Goal: Information Seeking & Learning: Learn about a topic

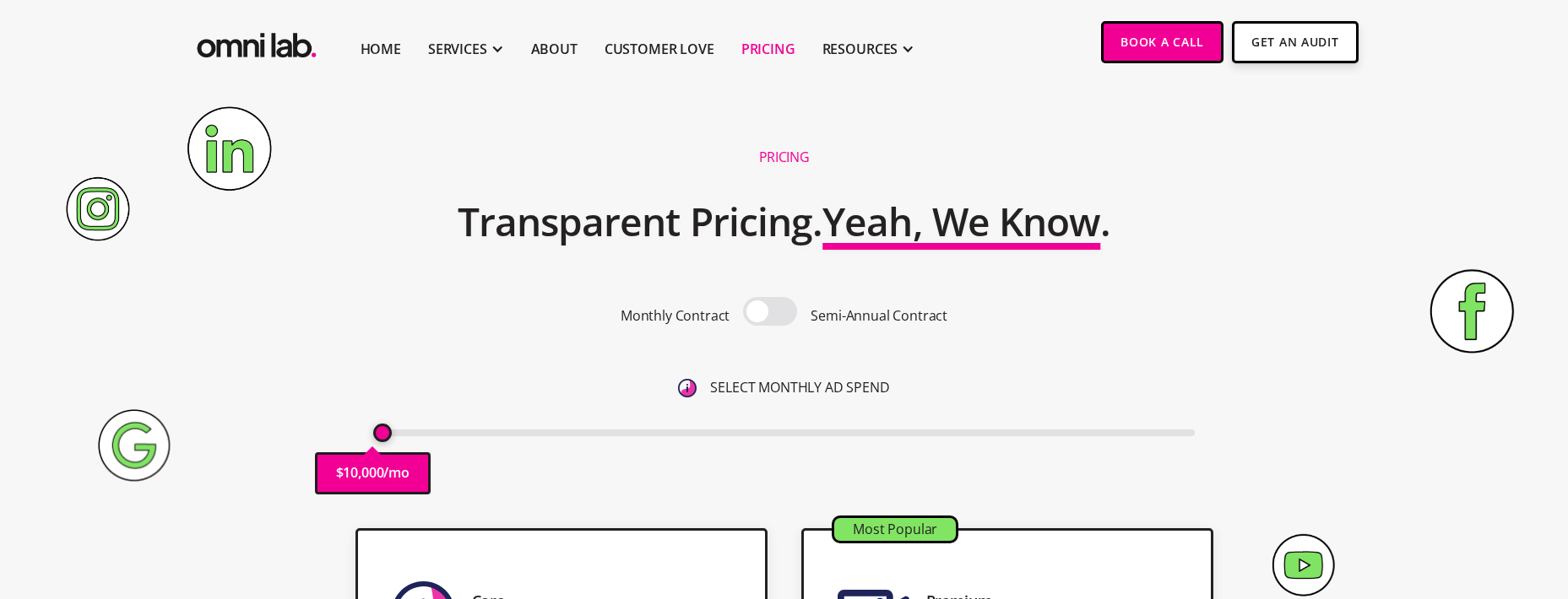
click at [753, 309] on span at bounding box center [770, 311] width 54 height 29
click at [770, 313] on input "checkbox" at bounding box center [770, 313] width 0 height 0
click at [793, 315] on span at bounding box center [770, 311] width 54 height 29
click at [770, 313] on input "checkbox" at bounding box center [770, 313] width 0 height 0
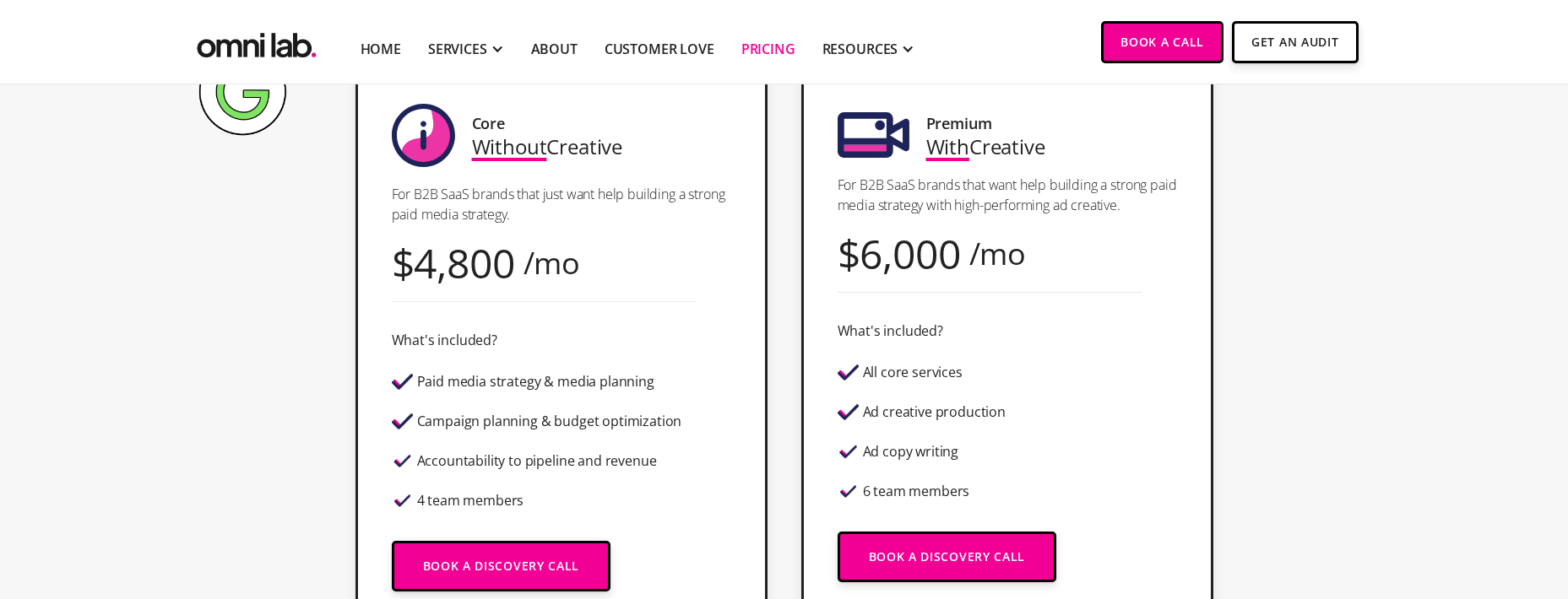
scroll to position [459, 0]
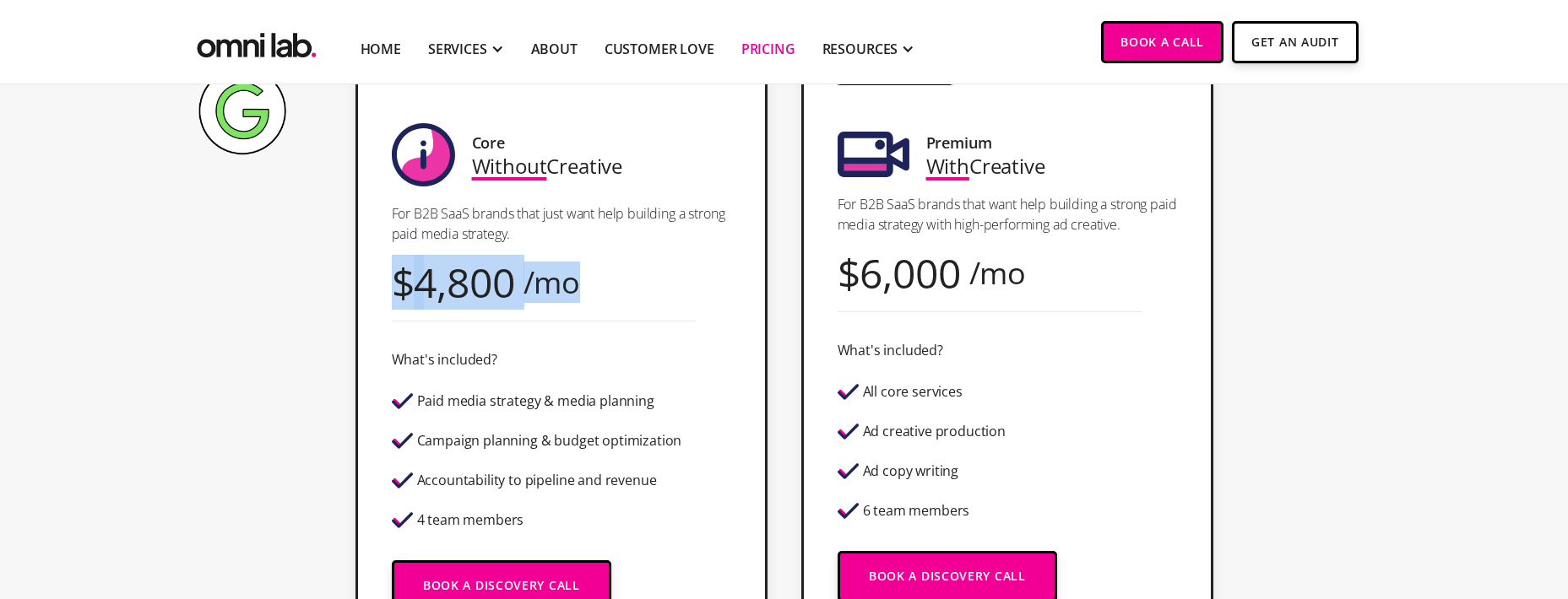
drag, startPoint x: 583, startPoint y: 285, endPoint x: 376, endPoint y: 284, distance: 207.0
click at [376, 284] on div "Core Without Creative For B2B SaaS brands that just want help building a strong…" at bounding box center [561, 375] width 412 height 611
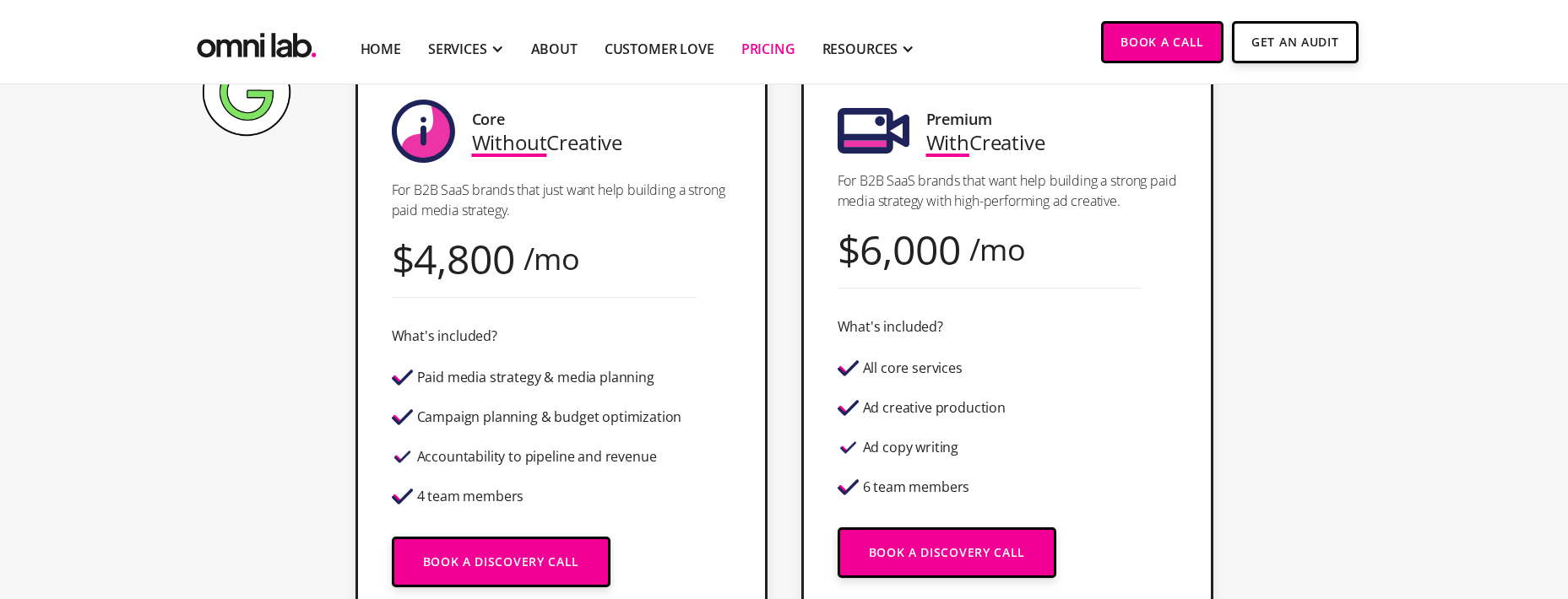
scroll to position [483, 0]
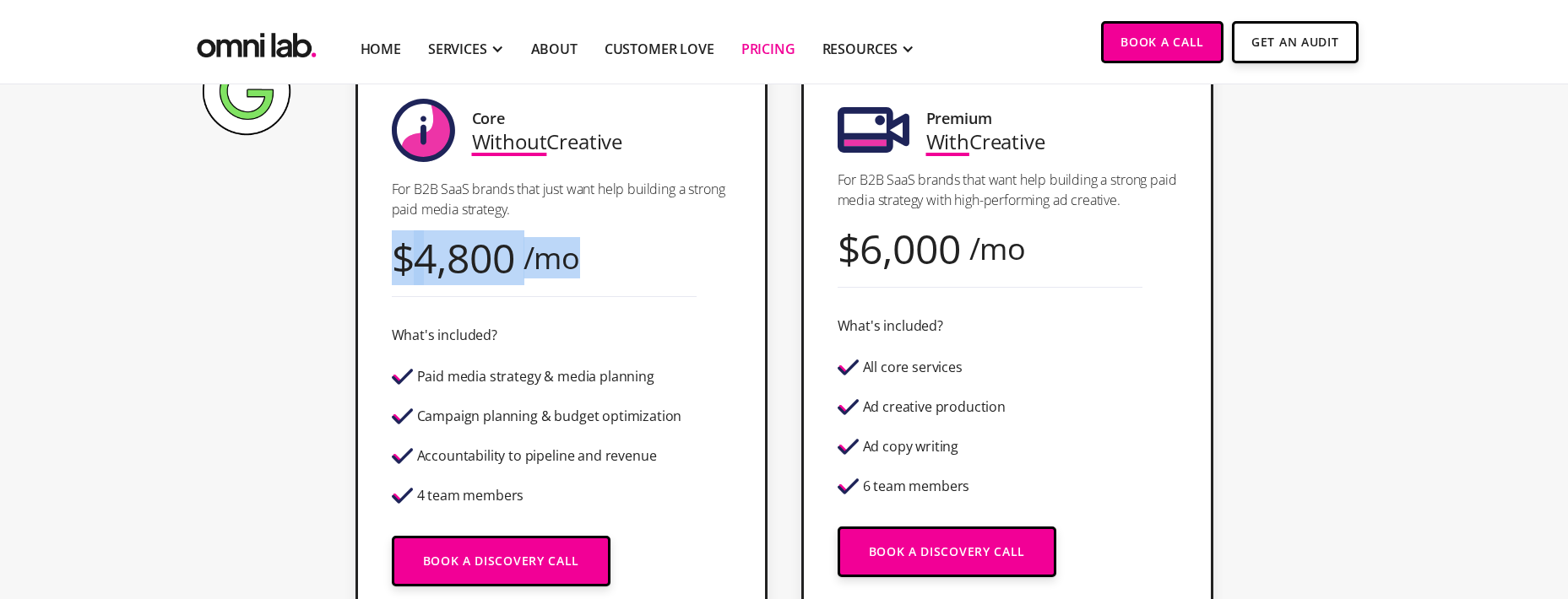
drag, startPoint x: 390, startPoint y: 258, endPoint x: 636, endPoint y: 270, distance: 246.3
click at [636, 270] on div "Core Without Creative For B2B SaaS brands that just want help building a strong…" at bounding box center [561, 350] width 412 height 611
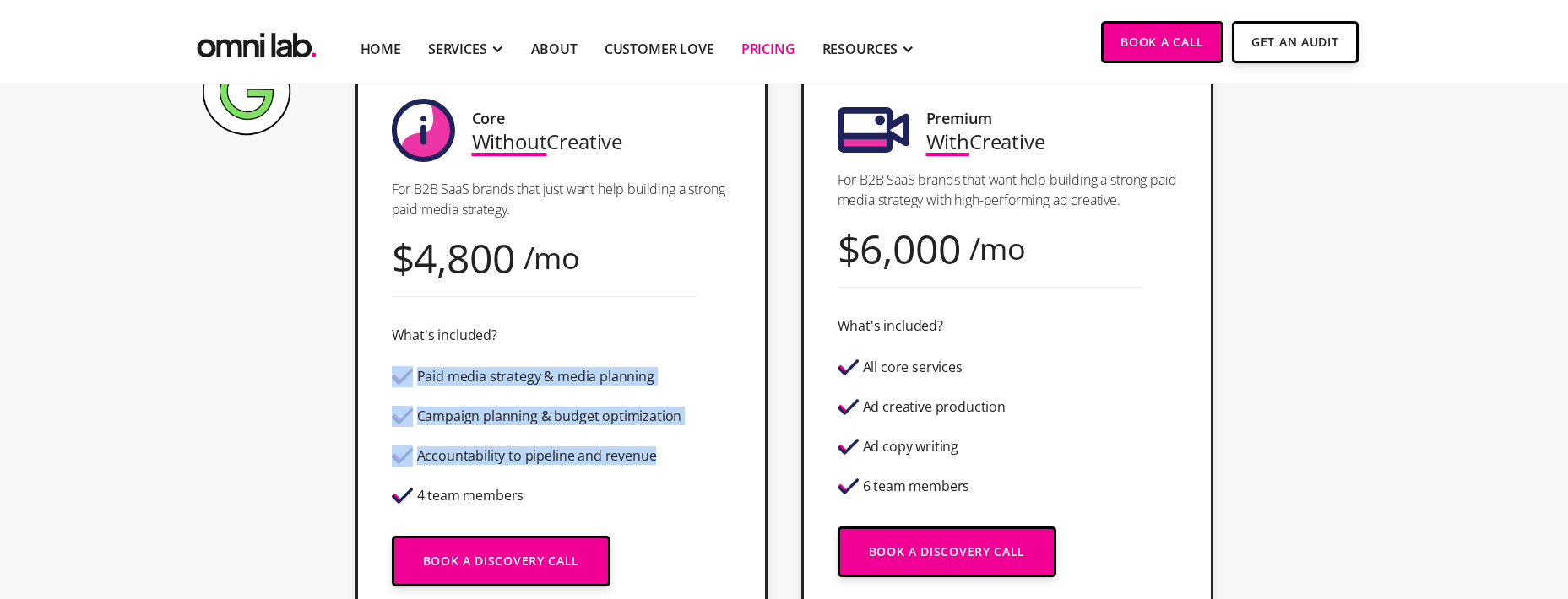
drag, startPoint x: 686, startPoint y: 463, endPoint x: 383, endPoint y: 378, distance: 314.7
click at [383, 378] on div "Core Without Creative For B2B SaaS brands that just want help building a strong…" at bounding box center [561, 350] width 412 height 611
click at [392, 373] on img at bounding box center [402, 376] width 21 height 21
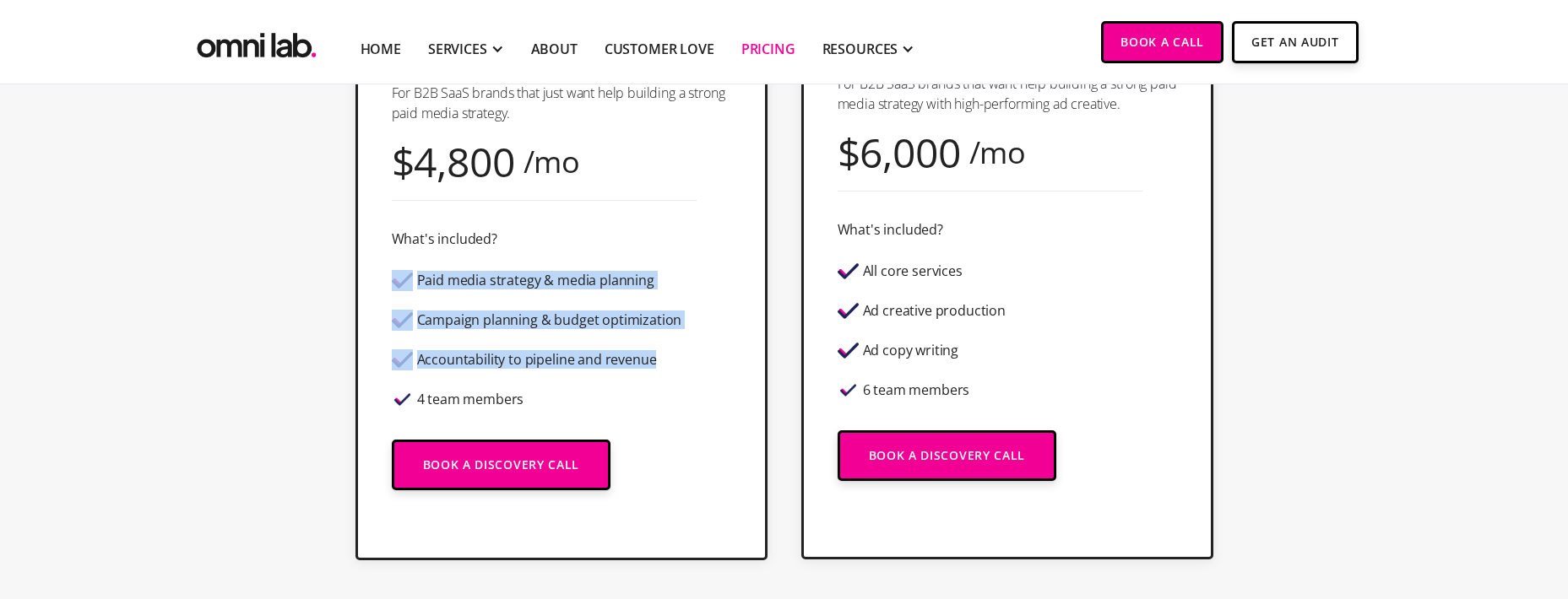
scroll to position [592, 0]
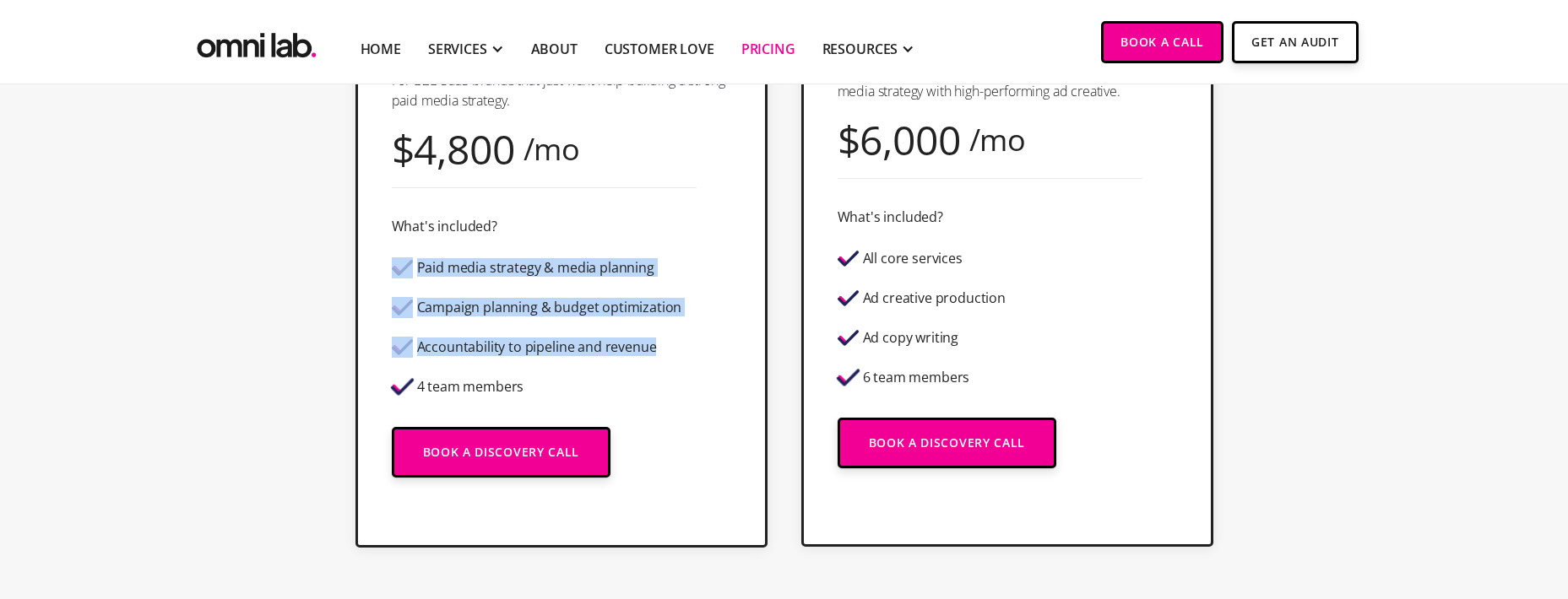
click at [533, 303] on div "Campaign planning & budget optimization" at bounding box center [550, 308] width 265 height 14
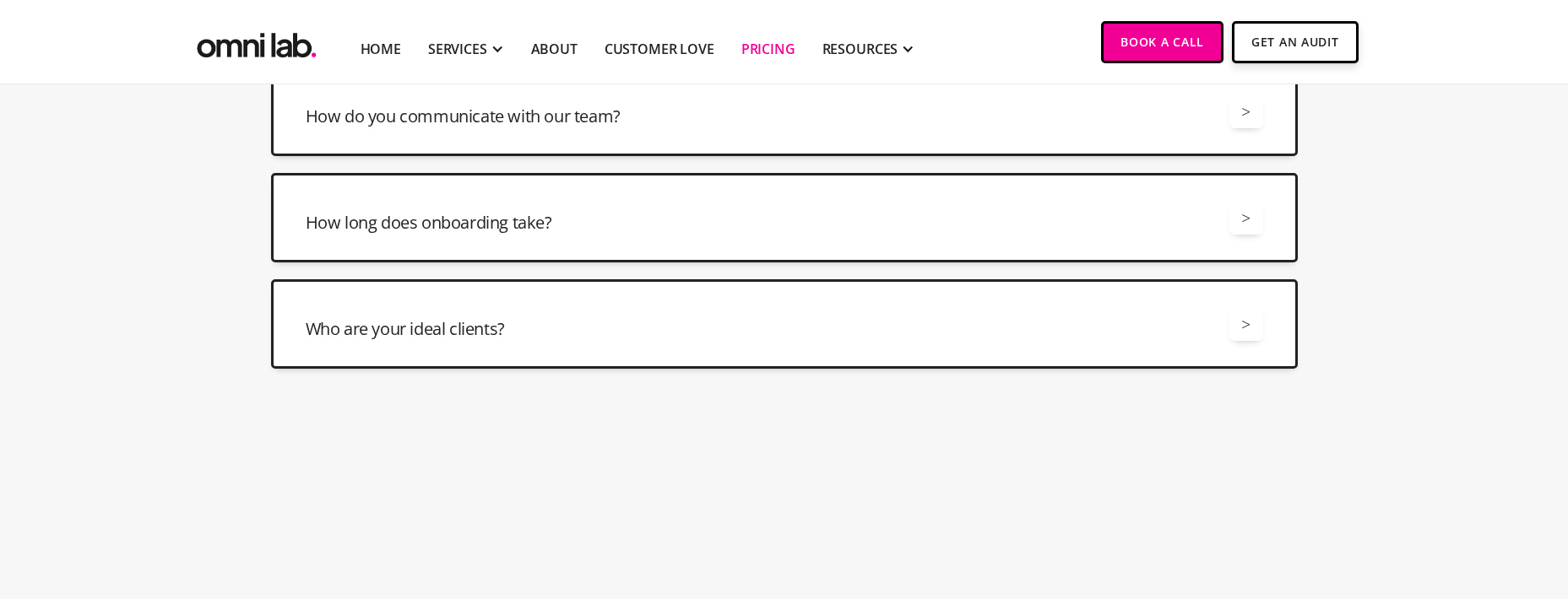
scroll to position [4397, 0]
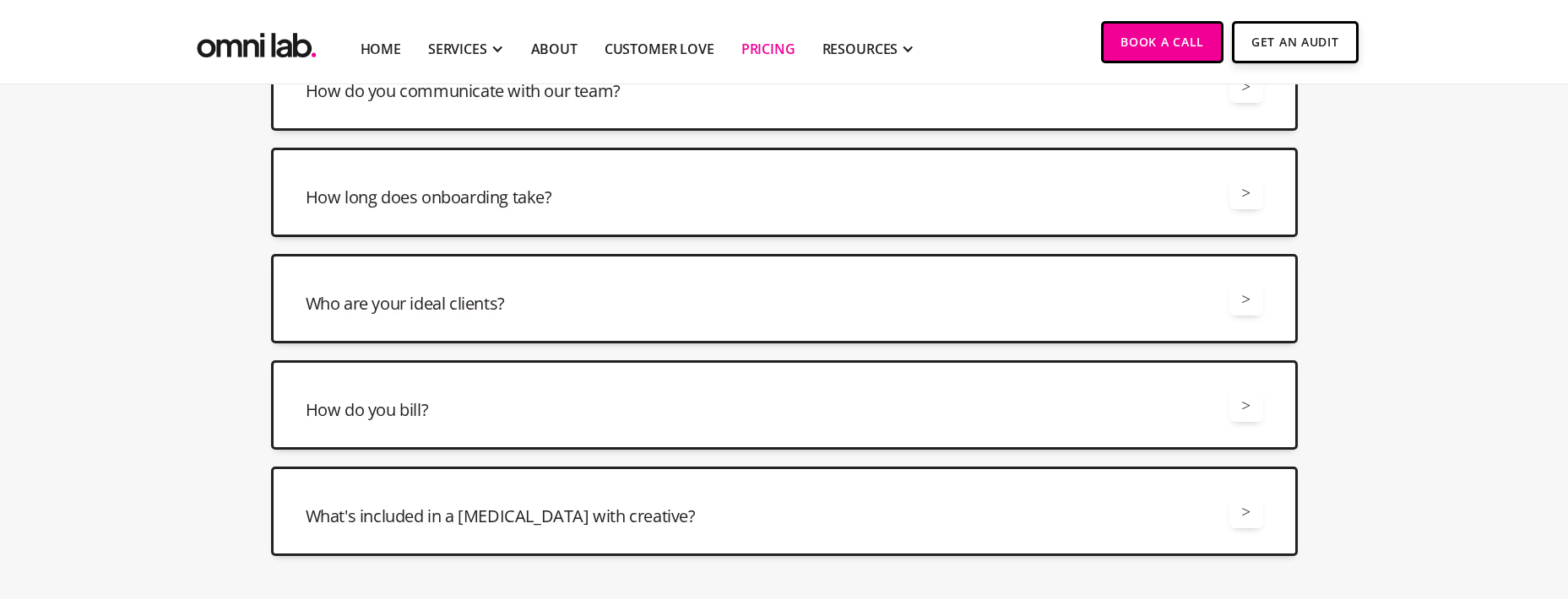
click at [563, 114] on div "How do you communicate with our team? > We'll invite you to a shared Slack chan…" at bounding box center [784, 86] width 1027 height 90
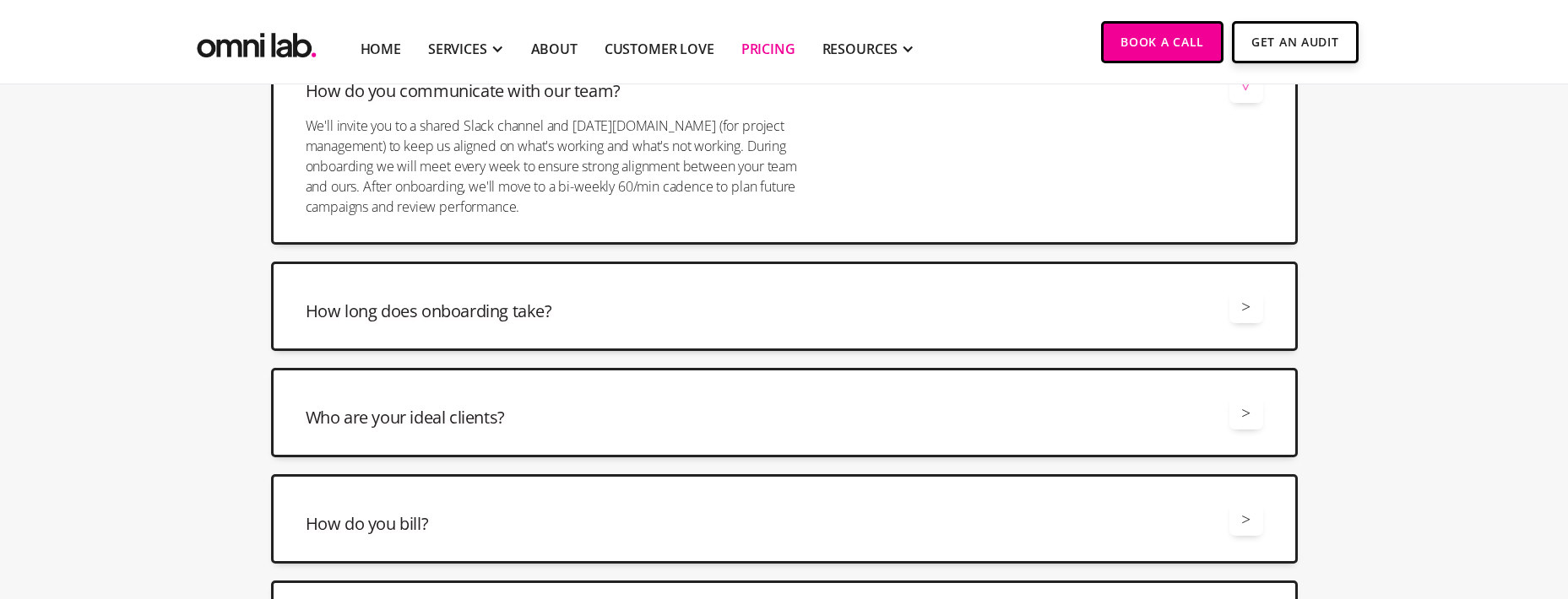
click at [563, 112] on div at bounding box center [555, 109] width 499 height 13
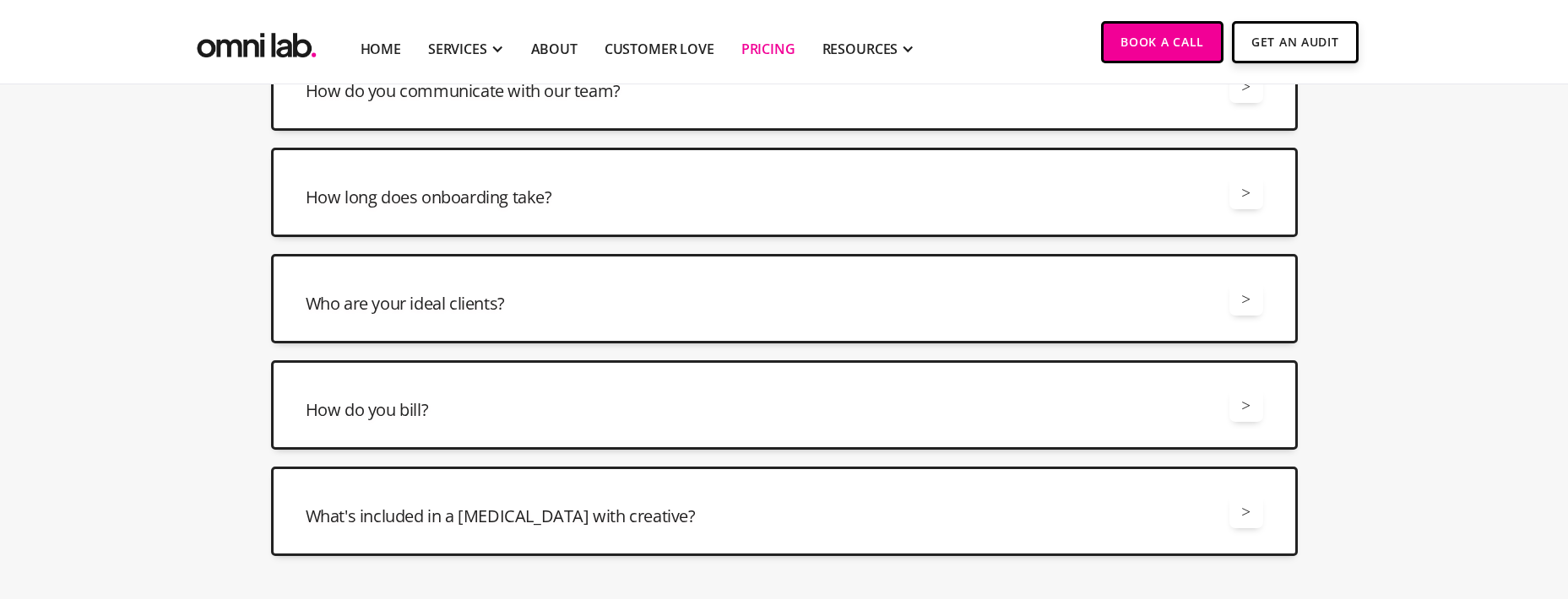
click at [563, 112] on div "How do you communicate with our team? > We'll invite you to a shared Slack chan…" at bounding box center [784, 86] width 1027 height 90
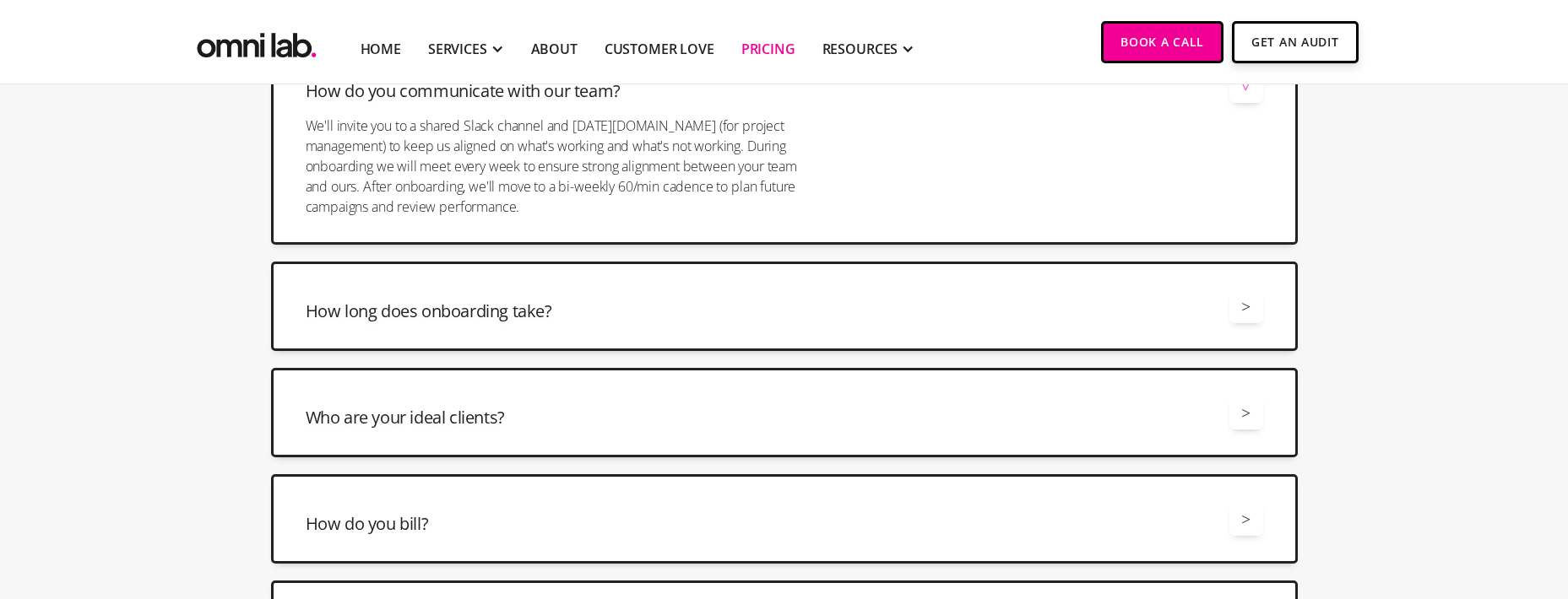
click at [563, 112] on div at bounding box center [555, 109] width 499 height 13
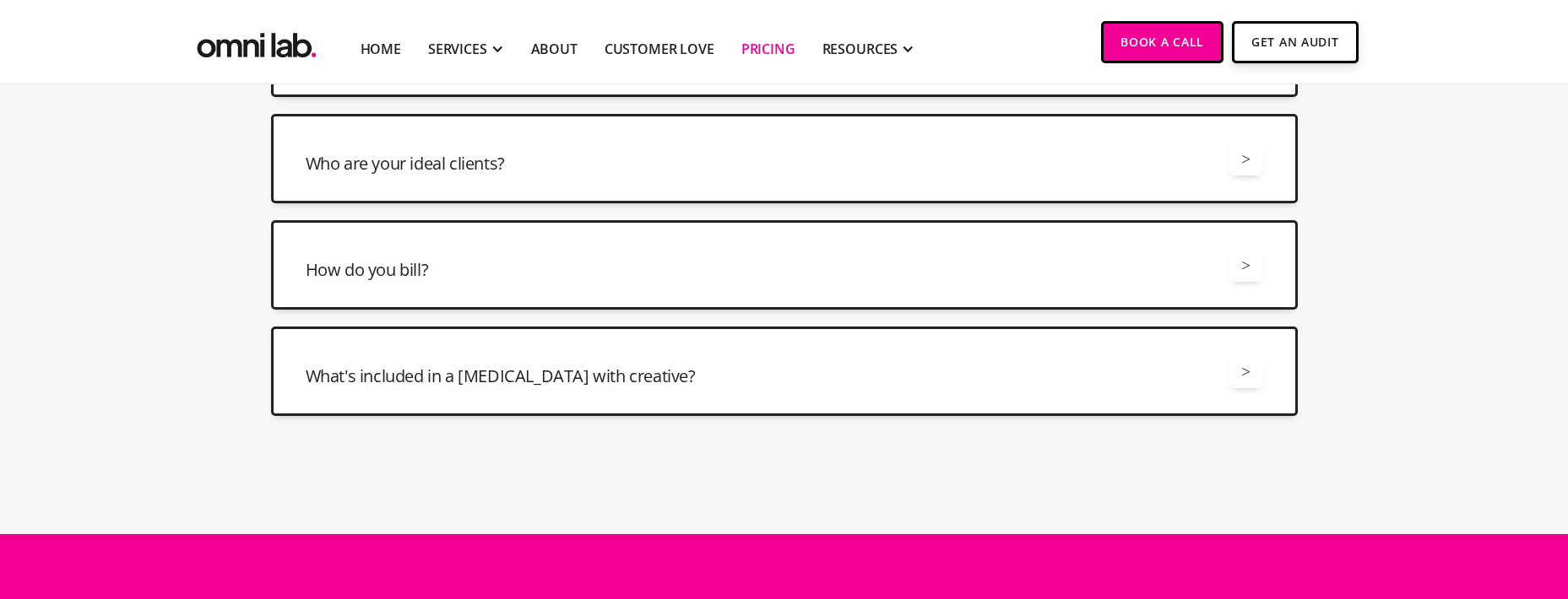
click at [534, 168] on div "Who are your ideal clients? >" at bounding box center [785, 158] width 958 height 33
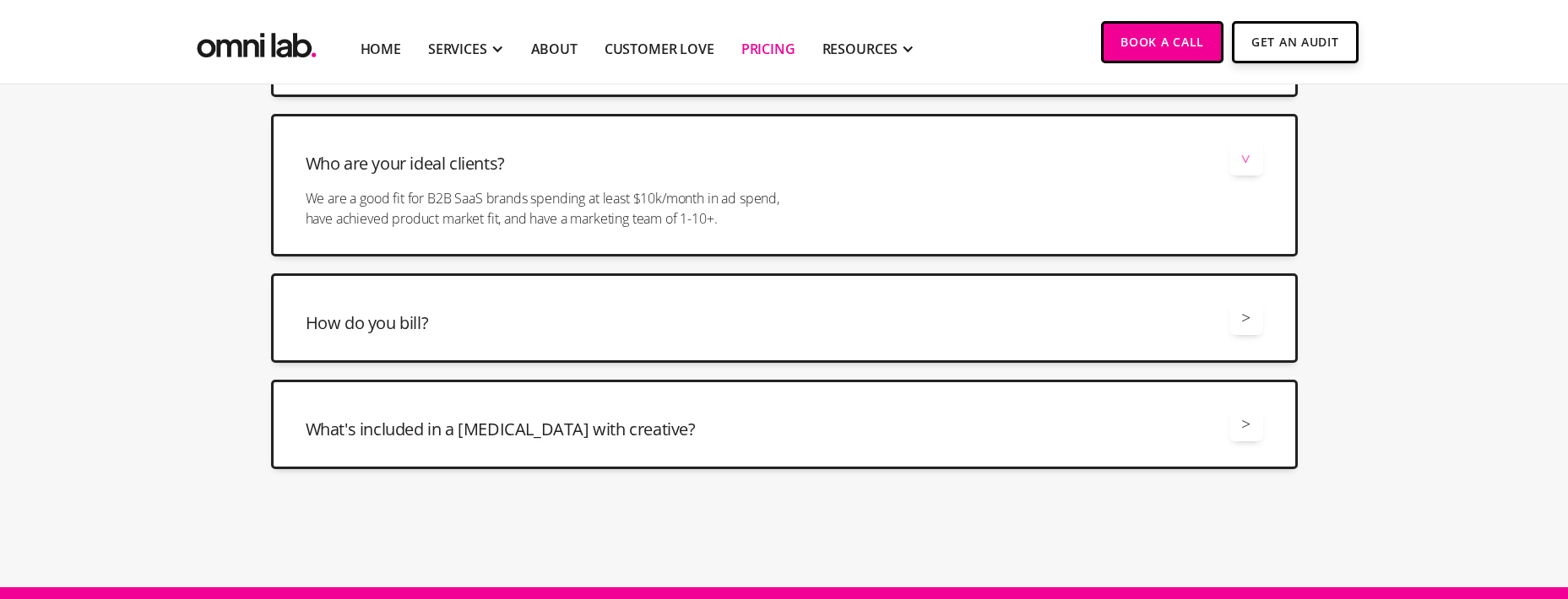
scroll to position [4540, 0]
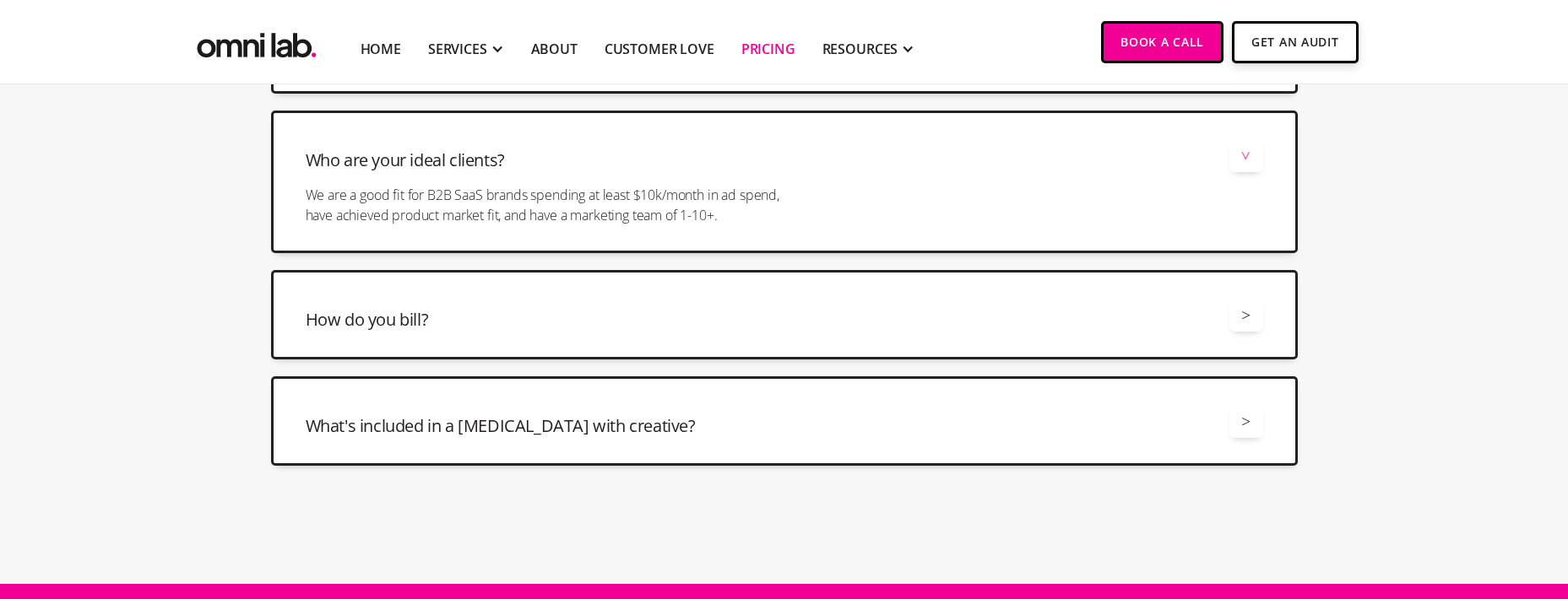
click at [533, 165] on div "Who are your ideal clients? >" at bounding box center [785, 155] width 958 height 33
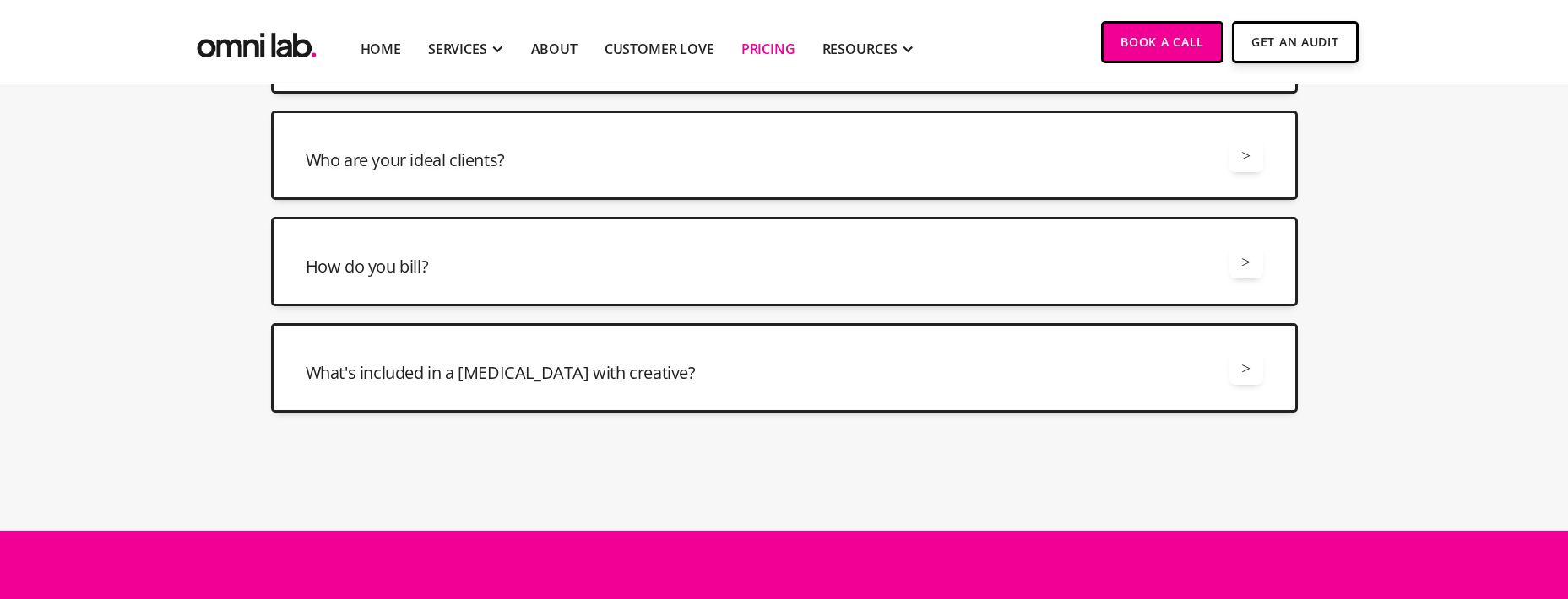
click at [572, 174] on div "Who are your ideal clients? > We are a good fit for B2B SaaS brands spending at…" at bounding box center [784, 155] width 1027 height 90
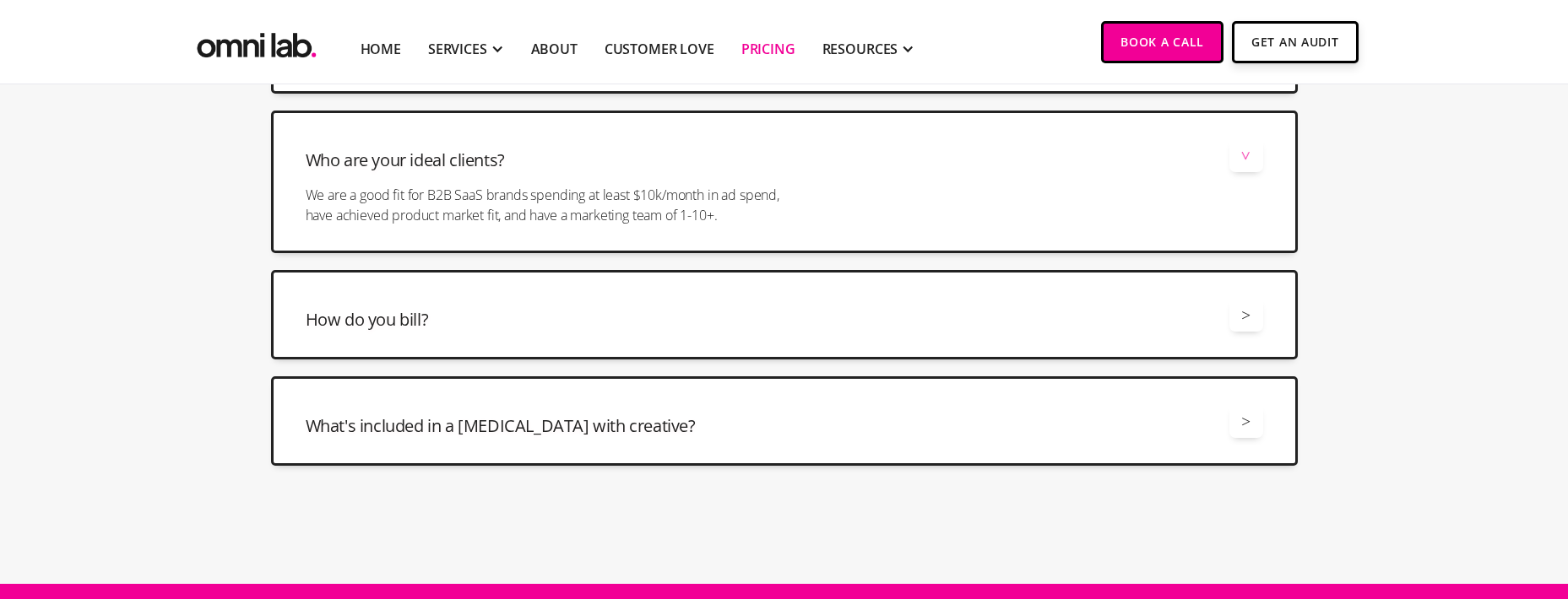
click at [572, 174] on div at bounding box center [555, 178] width 499 height 13
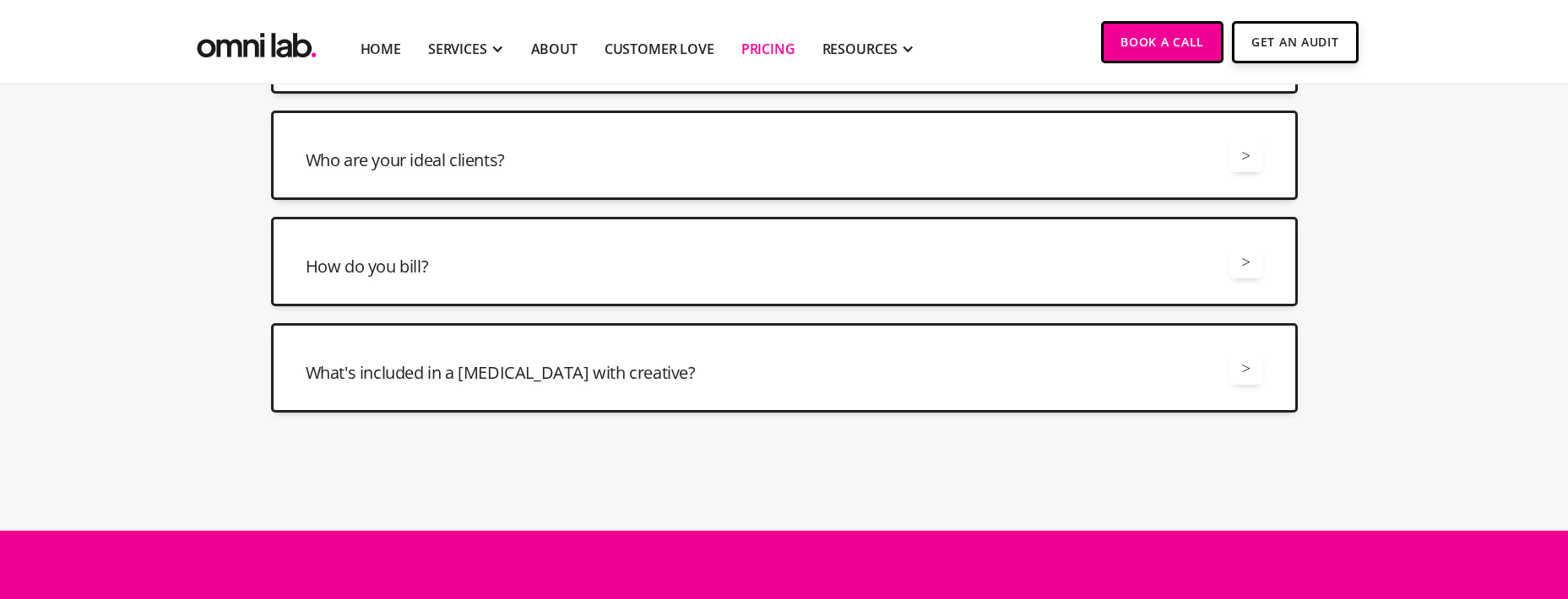
click at [580, 365] on h3 "What's included in a [MEDICAL_DATA] with creative?" at bounding box center [501, 373] width 390 height 24
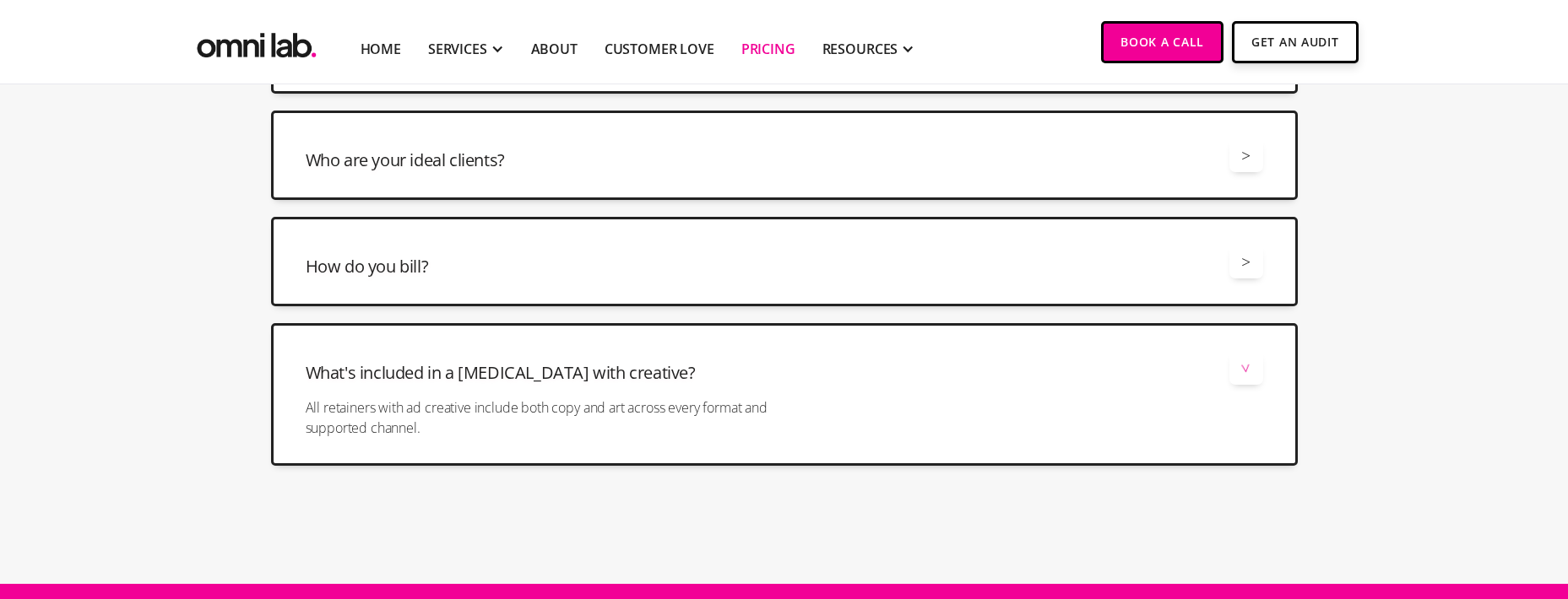
click at [580, 365] on h3 "What's included in a [MEDICAL_DATA] with creative?" at bounding box center [501, 373] width 390 height 24
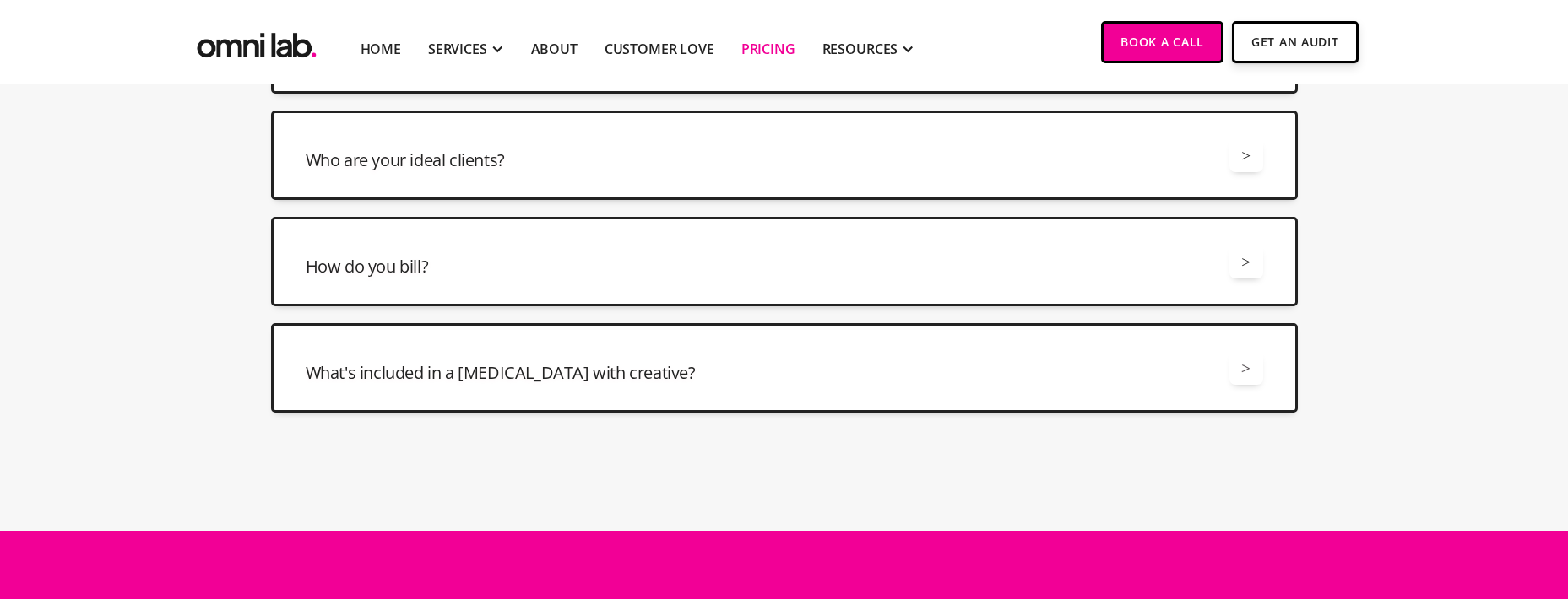
click at [559, 271] on div "How do you bill? >" at bounding box center [785, 261] width 958 height 33
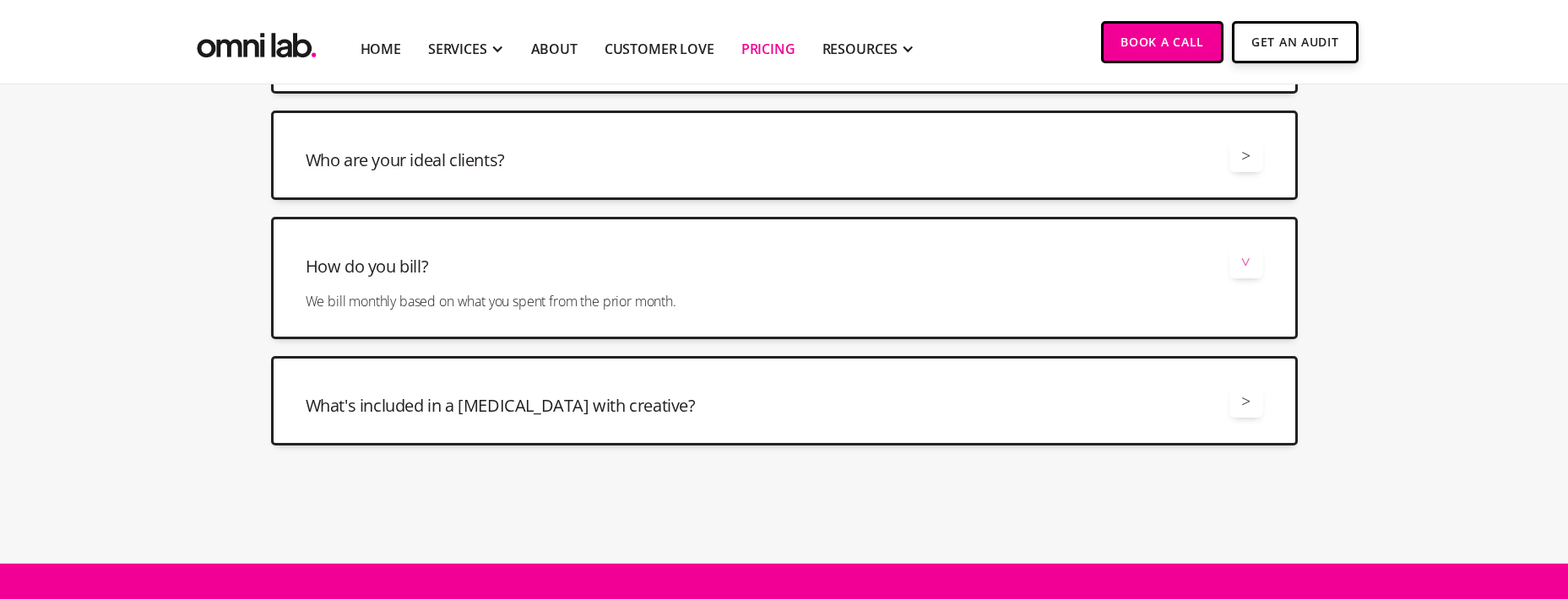
click at [559, 271] on div "How do you bill? >" at bounding box center [785, 261] width 958 height 33
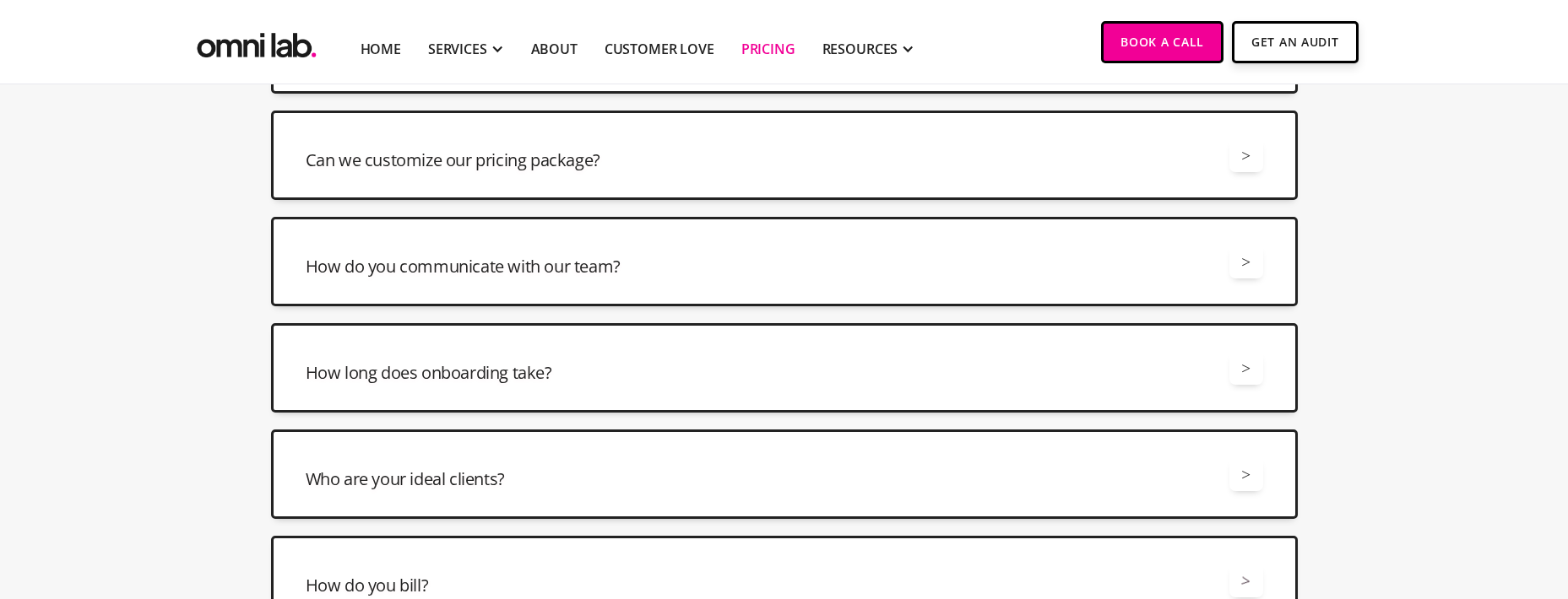
scroll to position [4206, 0]
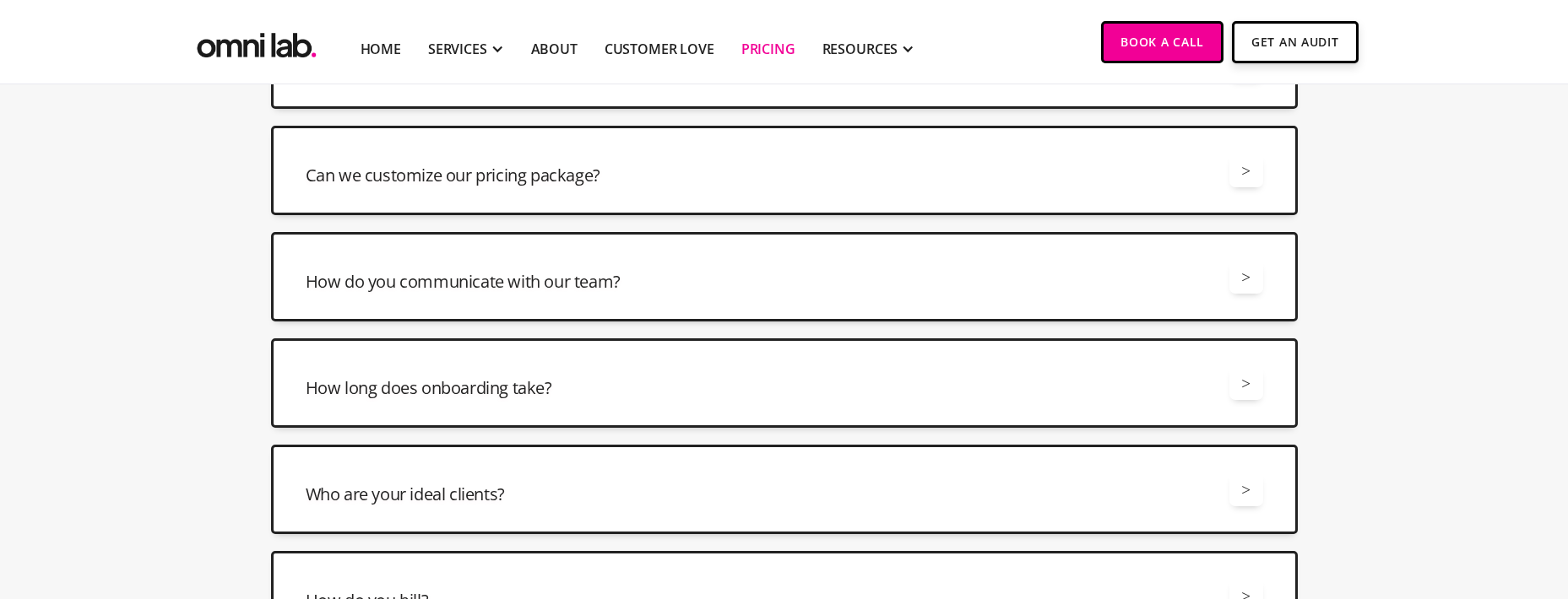
click at [559, 271] on h3 "How do you communicate with our team?" at bounding box center [464, 281] width 315 height 24
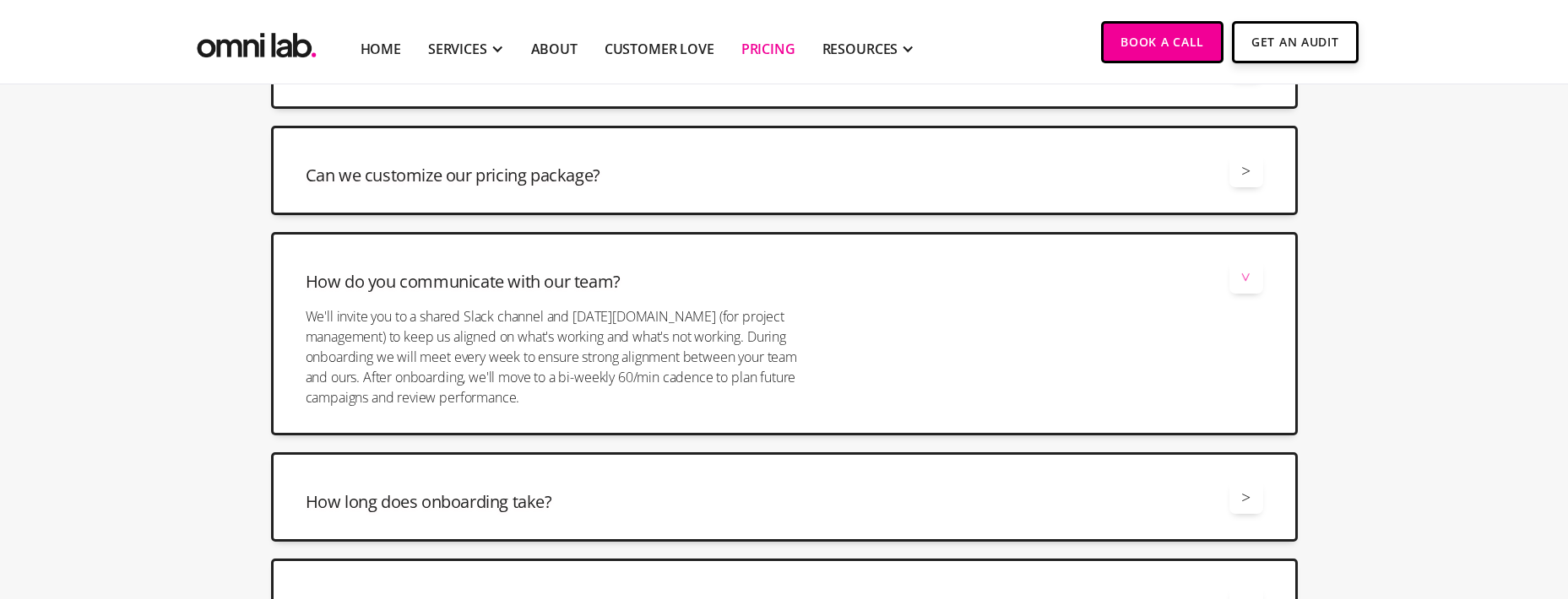
click at [492, 179] on h3 "Can we customize our pricing package?" at bounding box center [454, 176] width 295 height 24
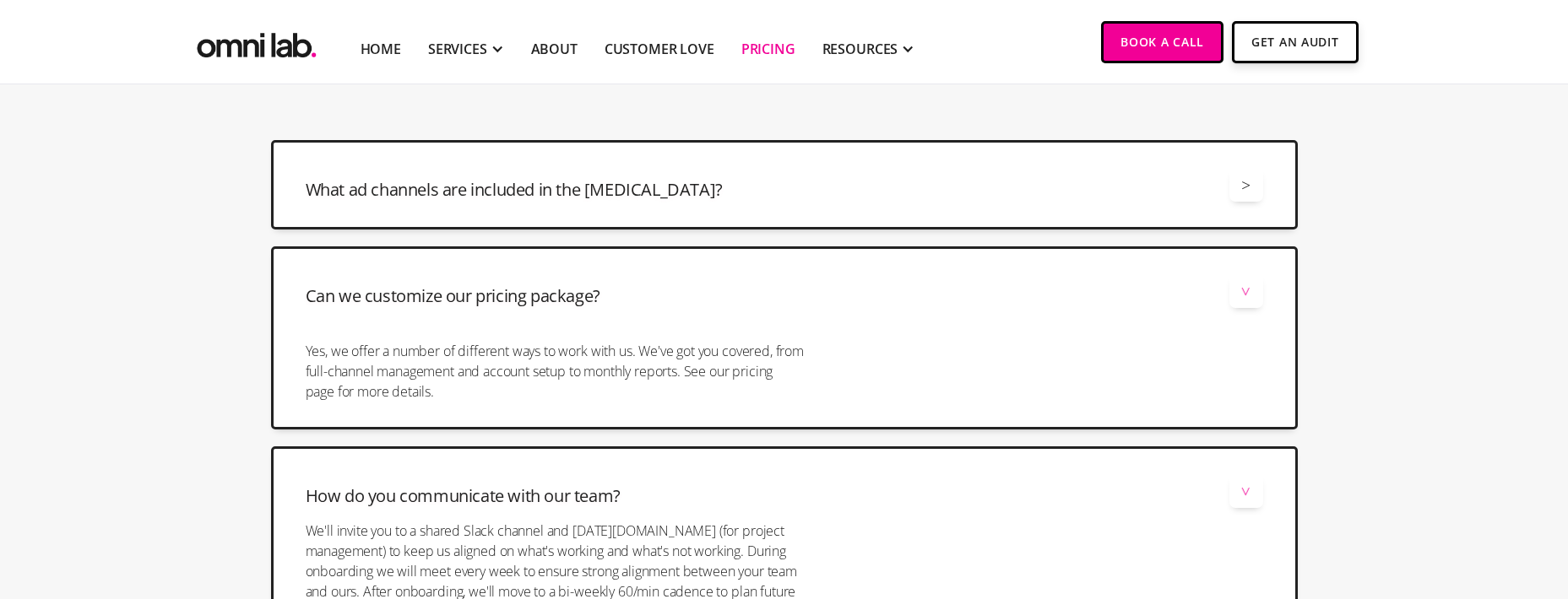
scroll to position [4084, 0]
click at [492, 179] on h3 "What ad channels are included in the [MEDICAL_DATA]?" at bounding box center [514, 191] width 417 height 24
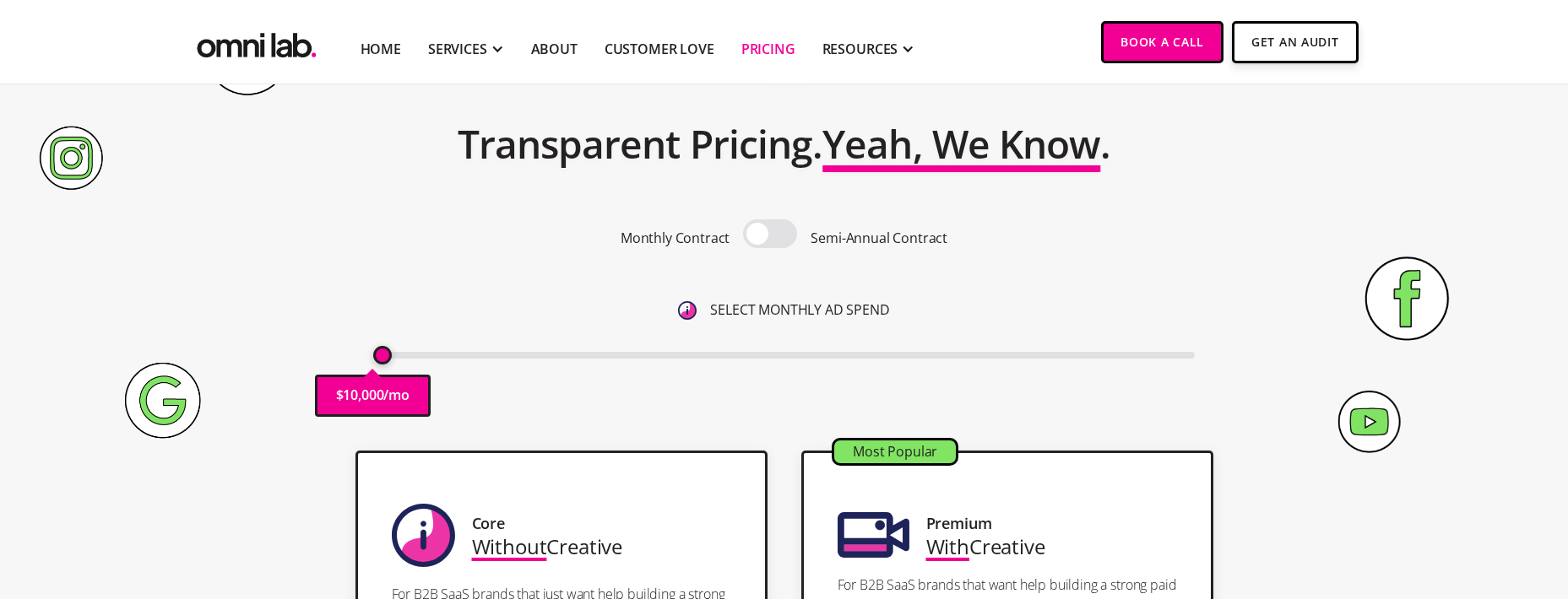
scroll to position [0, 0]
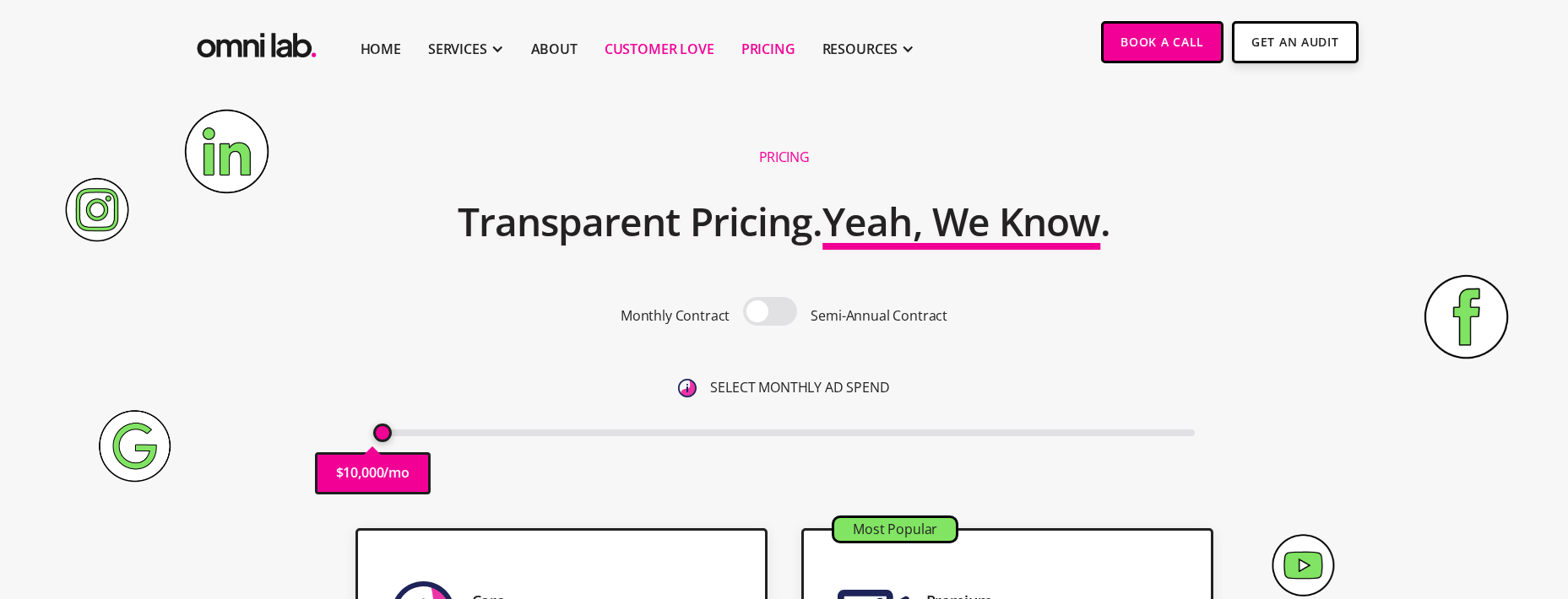
click at [636, 43] on link "Customer Love" at bounding box center [659, 49] width 110 height 20
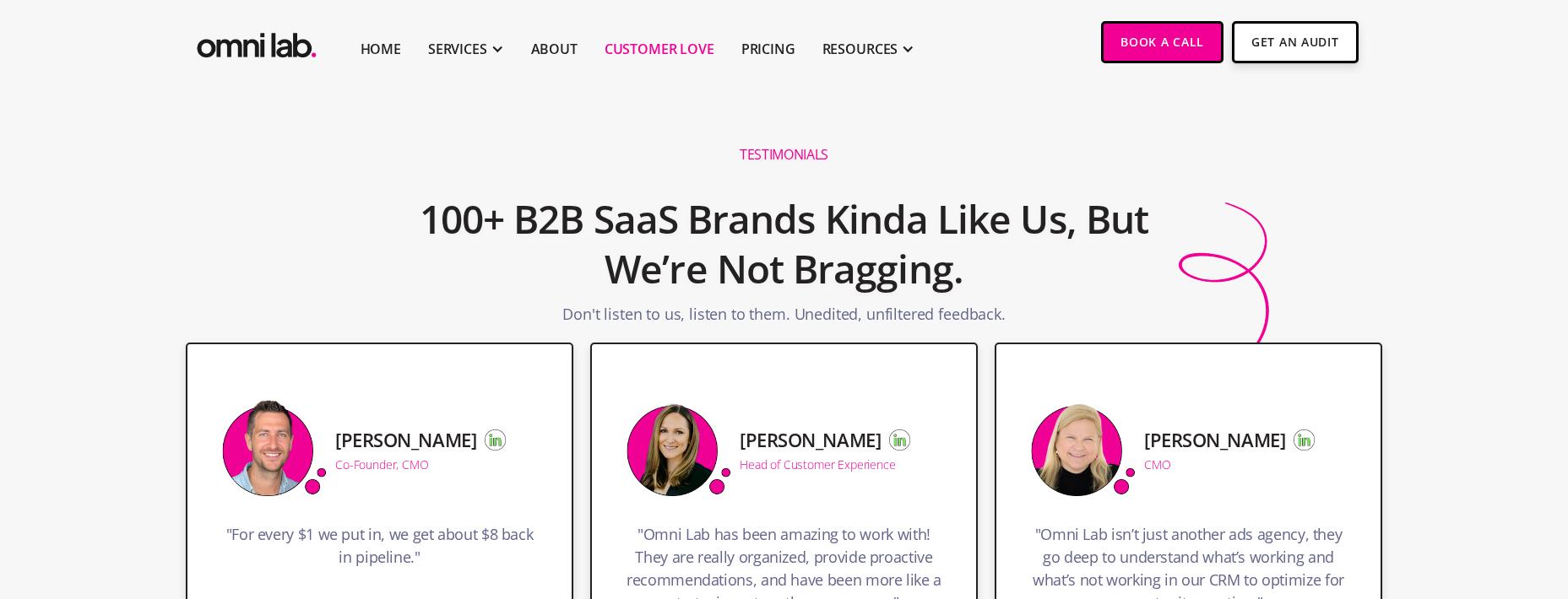
scroll to position [4, 0]
